Goal: Task Accomplishment & Management: Manage account settings

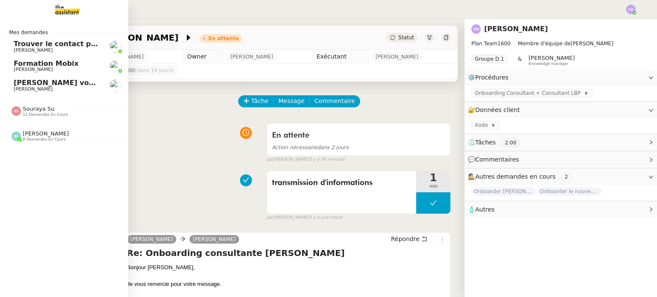
click at [47, 111] on span "Souraya Su" at bounding box center [39, 109] width 32 height 6
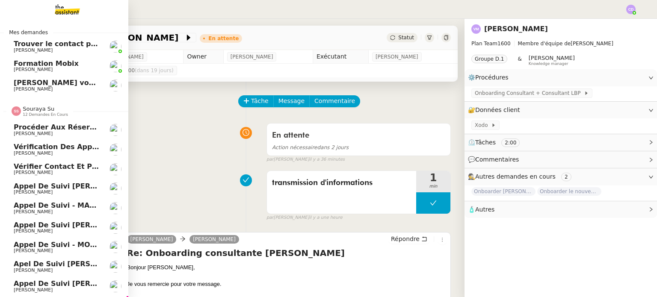
click at [47, 111] on span "Souraya Su" at bounding box center [39, 109] width 32 height 6
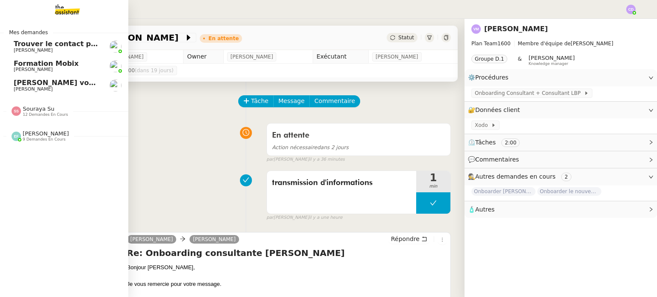
click at [49, 130] on span "[PERSON_NAME]" at bounding box center [46, 133] width 46 height 6
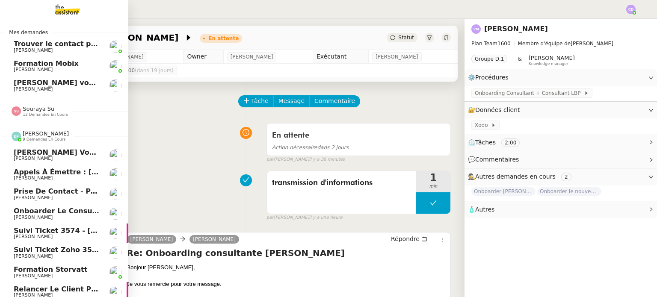
click at [49, 130] on span "[PERSON_NAME]" at bounding box center [46, 133] width 46 height 6
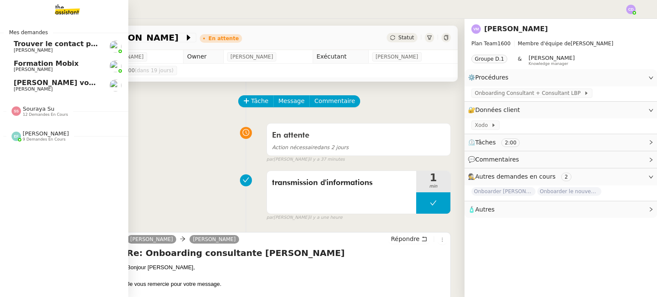
click at [43, 84] on span "[PERSON_NAME] vous a mentionné sur le ticket [##3573##] 0000000442115" at bounding box center [163, 83] width 298 height 8
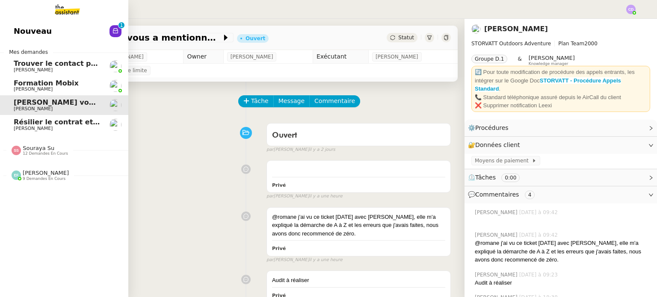
click at [50, 130] on span "[PERSON_NAME]" at bounding box center [33, 129] width 39 height 6
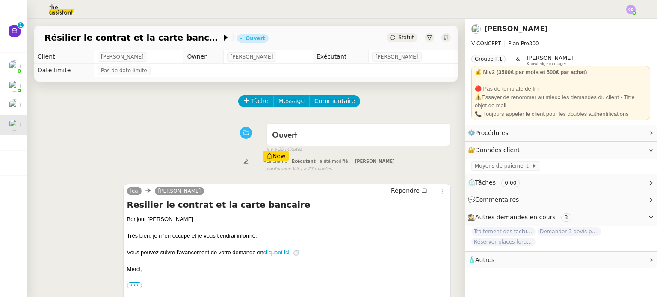
click at [123, 132] on div "Ouvert false il y a 25 minutes" at bounding box center [245, 136] width 409 height 34
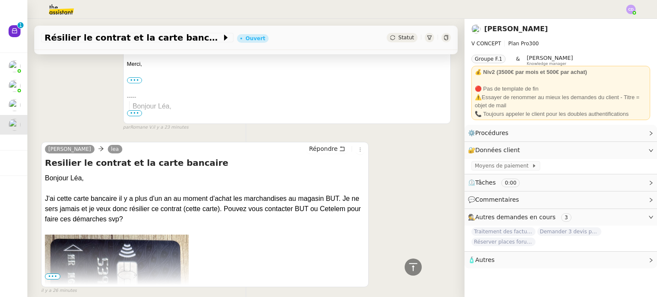
scroll to position [222, 0]
